Goal: Task Accomplishment & Management: Manage account settings

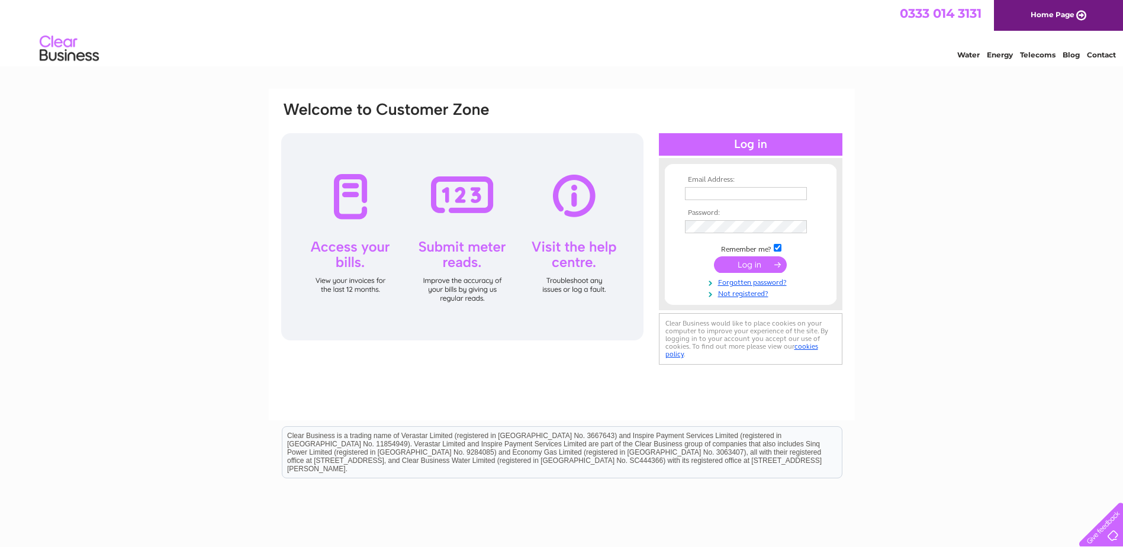
type input "info@broadstraik.co.uk"
click at [734, 261] on input "submit" at bounding box center [750, 264] width 73 height 17
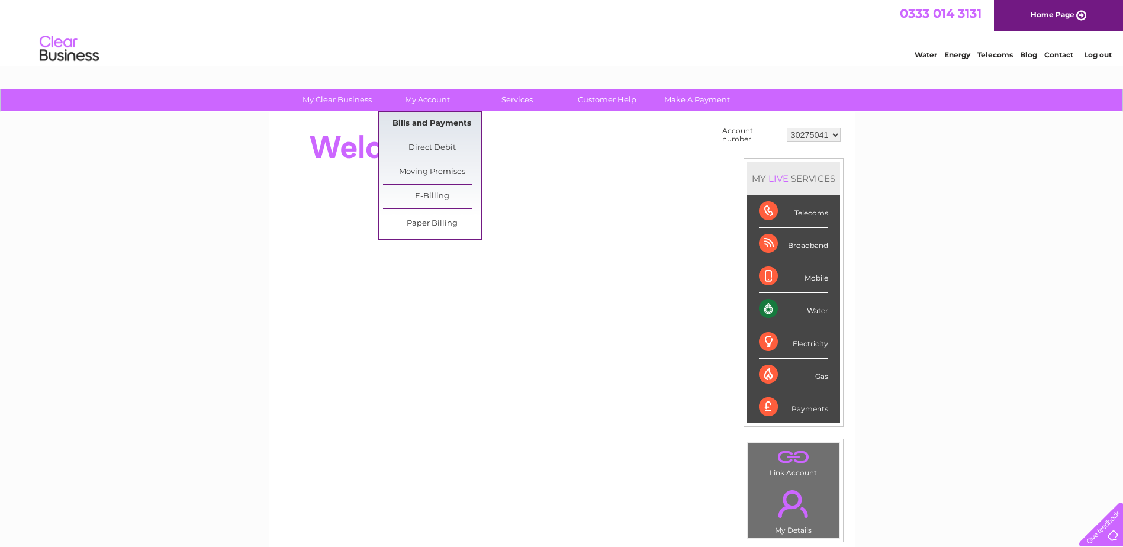
click at [413, 128] on link "Bills and Payments" at bounding box center [432, 124] width 98 height 24
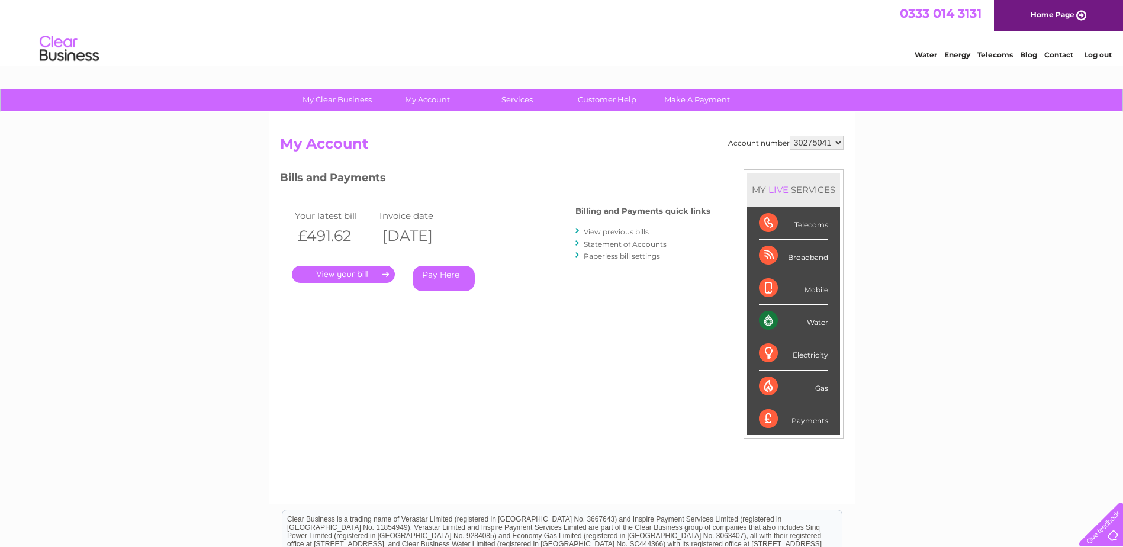
click at [645, 232] on link "View previous bills" at bounding box center [616, 231] width 65 height 9
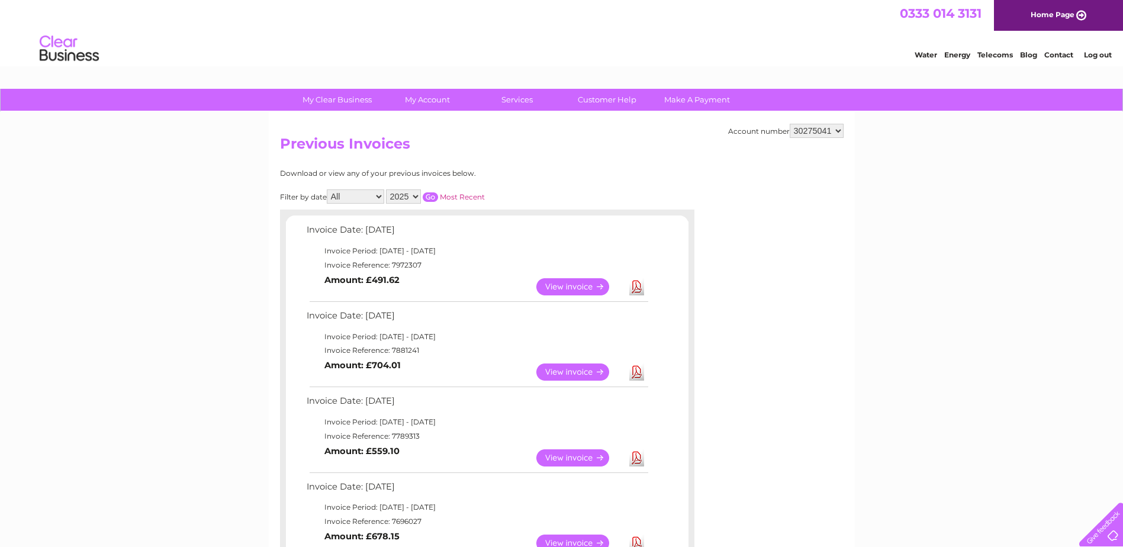
scroll to position [59, 0]
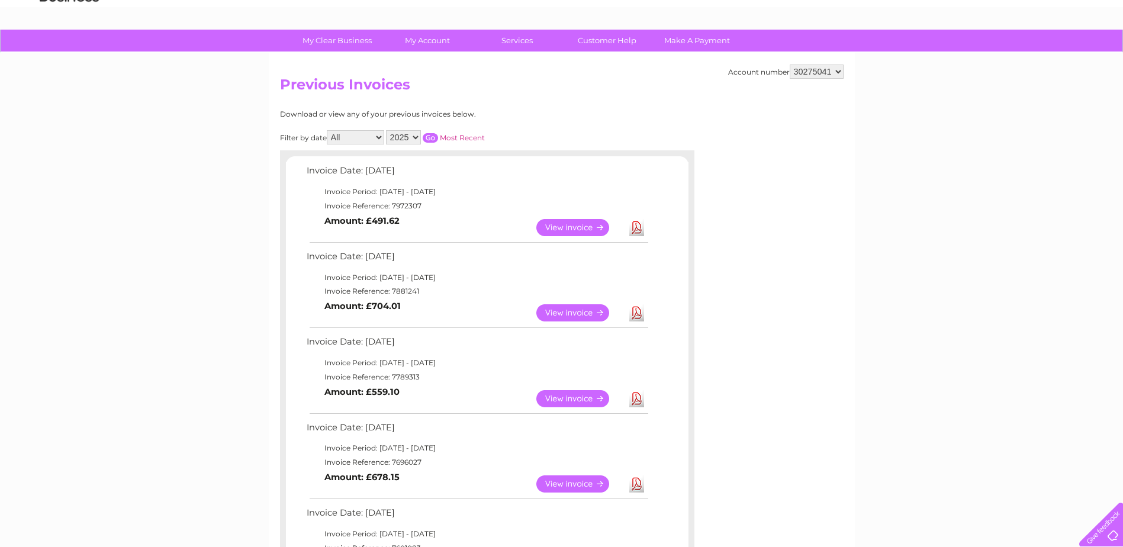
click at [573, 316] on link "View" at bounding box center [580, 312] width 87 height 17
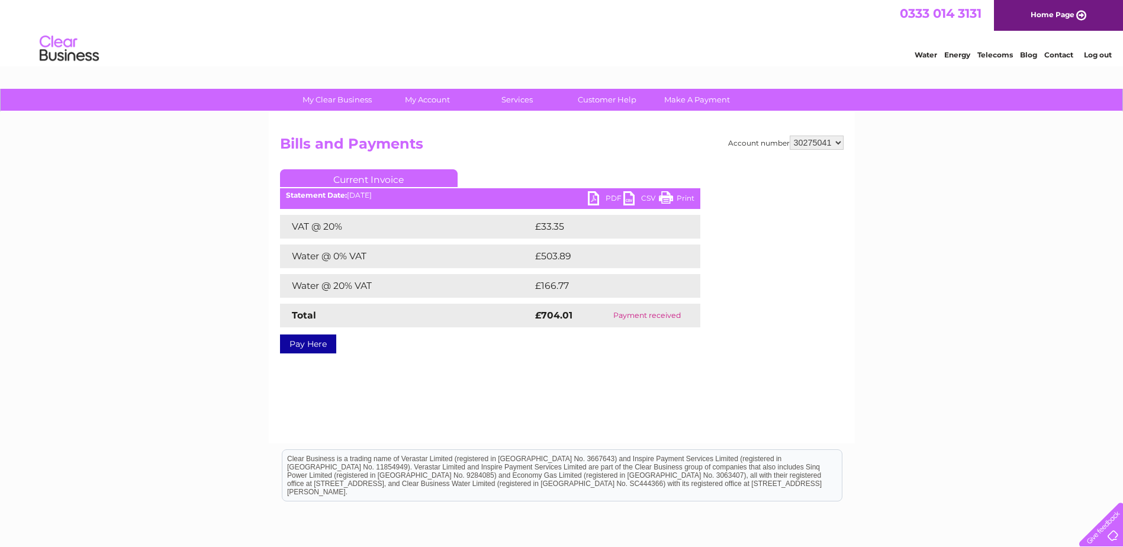
click at [616, 197] on link "PDF" at bounding box center [606, 199] width 36 height 17
